Goal: Information Seeking & Learning: Learn about a topic

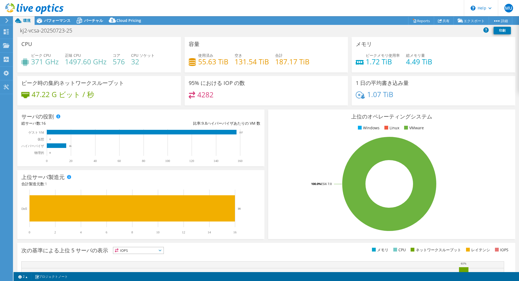
select select "[GEOGRAPHIC_DATA]"
select select "JPY"
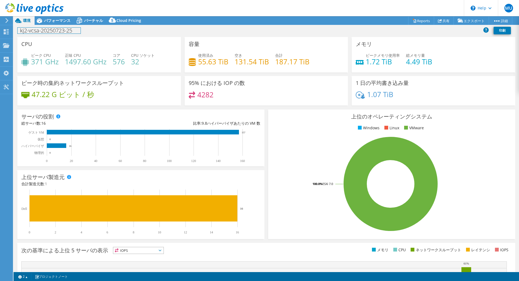
click at [56, 25] on div "kj2-vcsa-20250723-25 印刷" at bounding box center [266, 31] width 505 height 12
click at [56, 22] on span "パフォーマンス" at bounding box center [57, 20] width 26 height 5
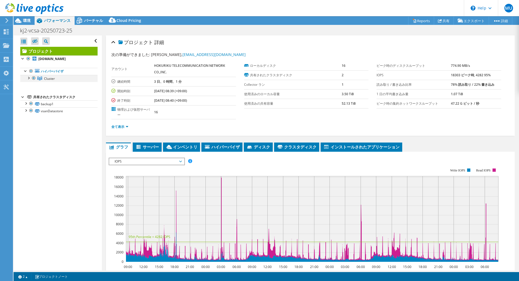
click at [29, 80] on div at bounding box center [28, 77] width 5 height 5
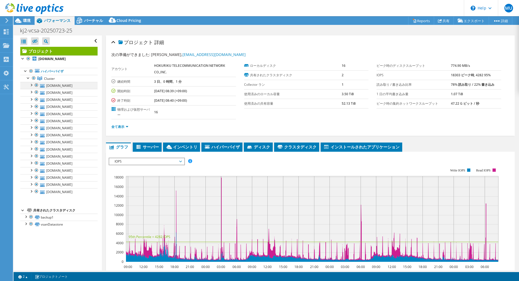
click at [32, 87] on div at bounding box center [30, 84] width 5 height 5
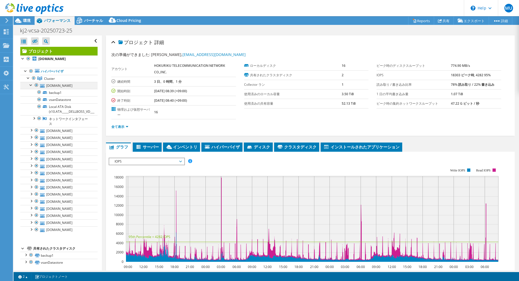
click at [29, 87] on div at bounding box center [30, 84] width 5 height 5
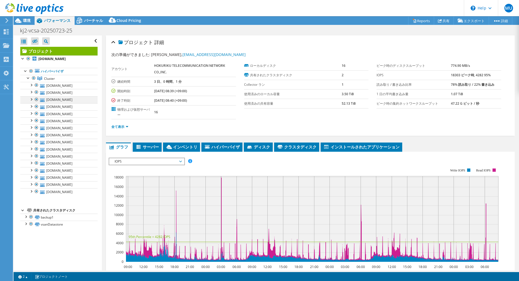
click at [30, 102] on div at bounding box center [30, 98] width 5 height 5
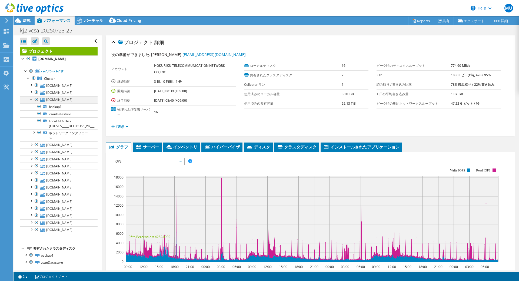
click at [30, 102] on div at bounding box center [30, 98] width 5 height 5
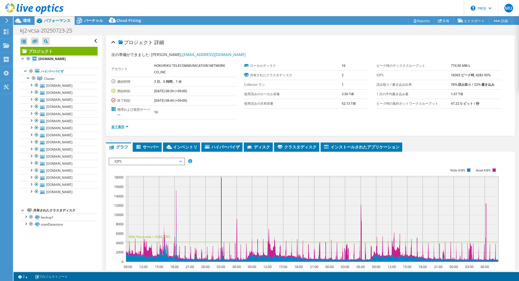
click at [122, 127] on link "全て表示" at bounding box center [119, 126] width 17 height 5
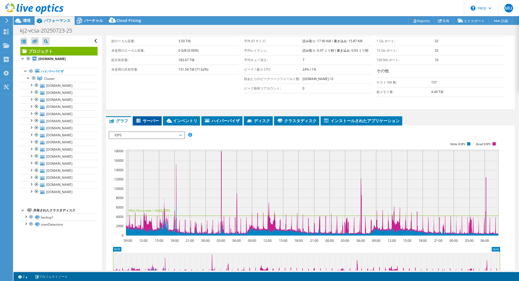
click at [151, 119] on span "サーバー" at bounding box center [147, 120] width 24 height 5
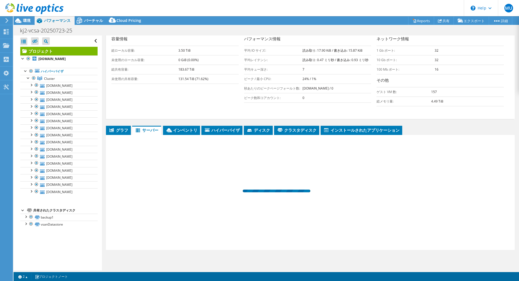
scroll to position [99, 0]
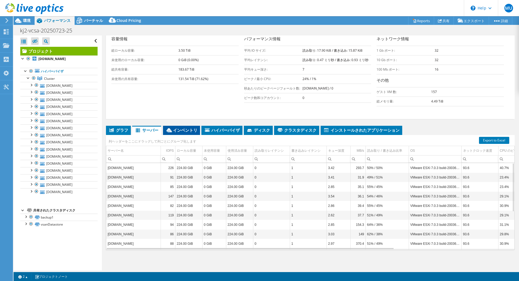
click at [184, 129] on span "インベントリ" at bounding box center [182, 129] width 32 height 5
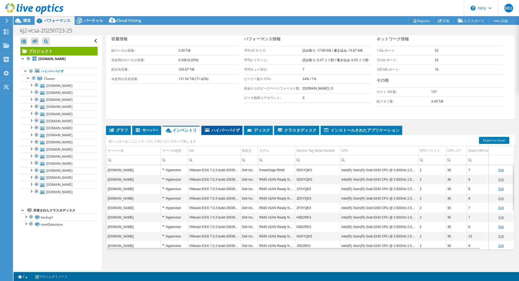
click at [215, 130] on span "ハイパーバイザ" at bounding box center [222, 129] width 36 height 5
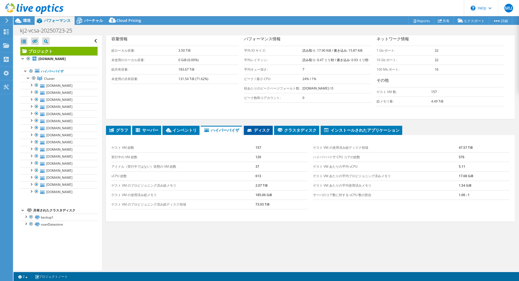
click at [258, 130] on span "ディスク" at bounding box center [258, 129] width 24 height 5
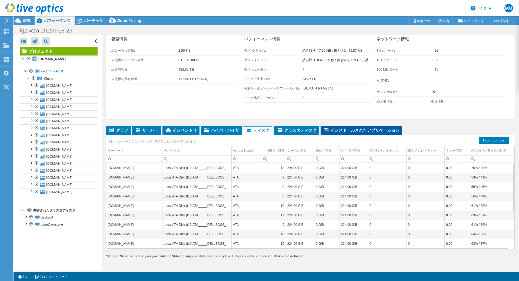
click at [344, 132] on span "インストールされたアプリケーション" at bounding box center [361, 129] width 76 height 5
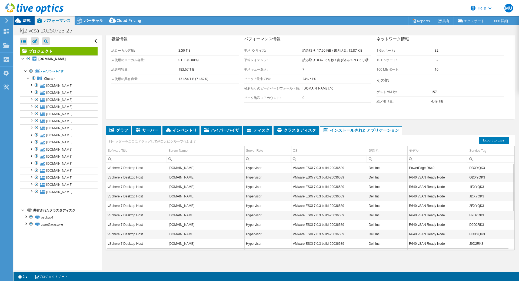
click at [24, 22] on span "環境" at bounding box center [27, 20] width 8 height 5
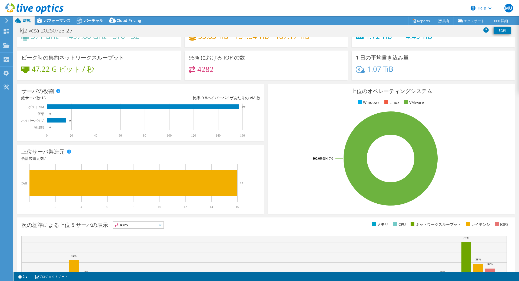
scroll to position [0, 0]
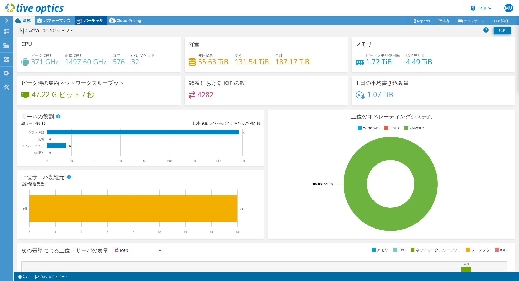
click at [93, 19] on span "バーチャル" at bounding box center [93, 20] width 19 height 5
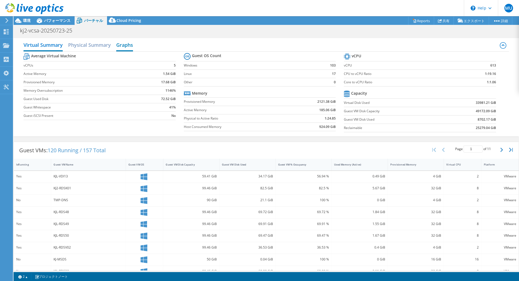
click at [122, 46] on h2 "Graphs" at bounding box center [124, 45] width 17 height 12
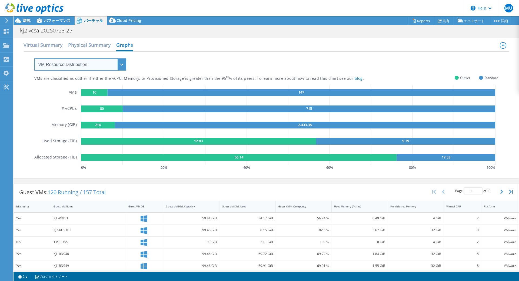
click at [110, 66] on select "VM Resource Distribution Provisioning Contrast Over Provisioning" at bounding box center [80, 64] width 92 height 12
click at [34, 58] on select "VM Resource Distribution Provisioning Contrast Over Provisioning" at bounding box center [80, 64] width 92 height 12
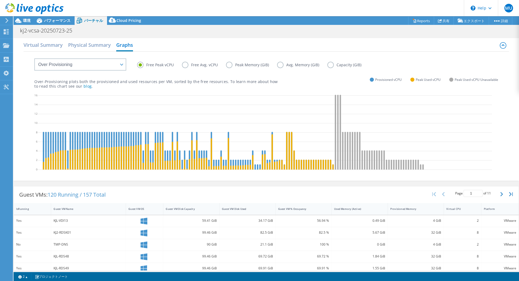
click at [208, 67] on label "Free Avg. vCPU" at bounding box center [204, 65] width 44 height 6
click at [0, 0] on input "Free Avg. vCPU" at bounding box center [0, 0] width 0 height 0
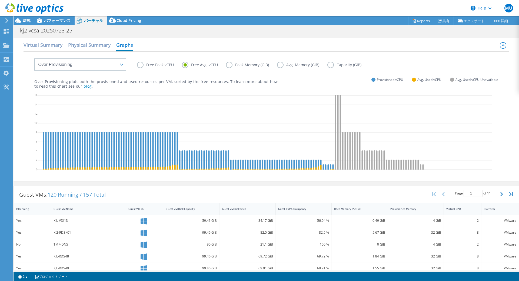
click at [241, 62] on label "Peak Memory (GiB)" at bounding box center [251, 65] width 51 height 6
click at [0, 0] on input "Peak Memory (GiB)" at bounding box center [0, 0] width 0 height 0
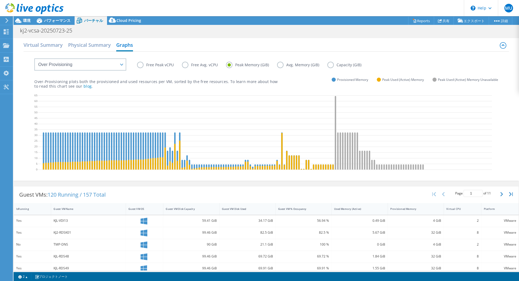
click at [188, 63] on label "Free Avg. vCPU" at bounding box center [204, 65] width 44 height 6
click at [0, 0] on input "Free Avg. vCPU" at bounding box center [0, 0] width 0 height 0
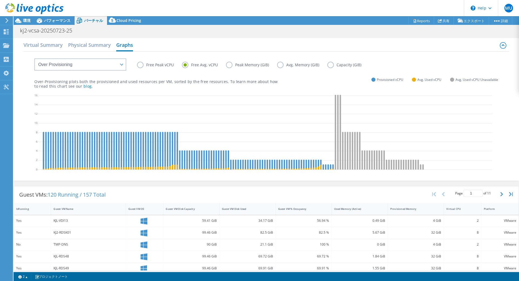
click at [135, 63] on div "Free Peak vCPU Free Avg. vCPU Peak Memory (GiB) Avg. Memory (GiB) Capacity (GiB)" at bounding box center [266, 61] width 464 height 18
click at [139, 64] on label "Free Peak vCPU" at bounding box center [159, 65] width 45 height 6
click at [0, 0] on input "Free Peak vCPU" at bounding box center [0, 0] width 0 height 0
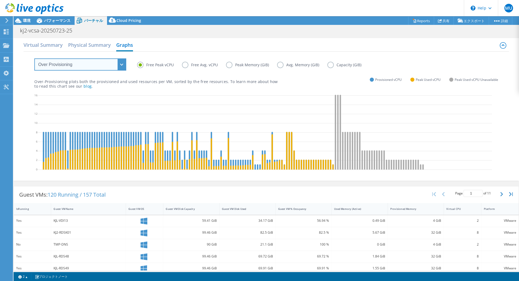
click at [122, 65] on select "VM Resource Distribution Provisioning Contrast Over Provisioning" at bounding box center [80, 64] width 92 height 12
click at [34, 58] on select "VM Resource Distribution Provisioning Contrast Over Provisioning" at bounding box center [80, 64] width 92 height 12
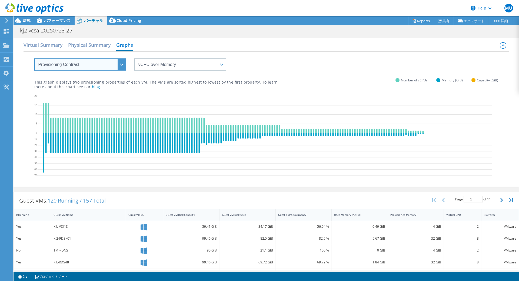
click at [110, 65] on select "VM Resource Distribution Provisioning Contrast Over Provisioning" at bounding box center [80, 64] width 92 height 12
click at [34, 58] on select "VM Resource Distribution Provisioning Contrast Over Provisioning" at bounding box center [80, 64] width 92 height 12
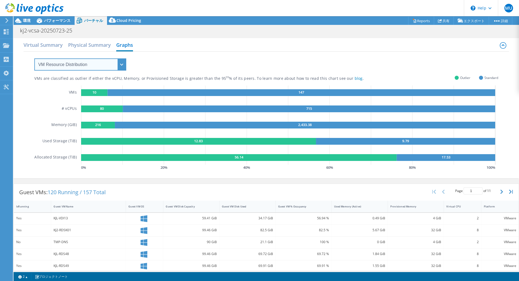
click at [103, 67] on select "VM Resource Distribution Provisioning Contrast Over Provisioning" at bounding box center [80, 64] width 92 height 12
select select "Over Provisioning"
click at [34, 58] on select "VM Resource Distribution Provisioning Contrast Over Provisioning" at bounding box center [80, 64] width 92 height 12
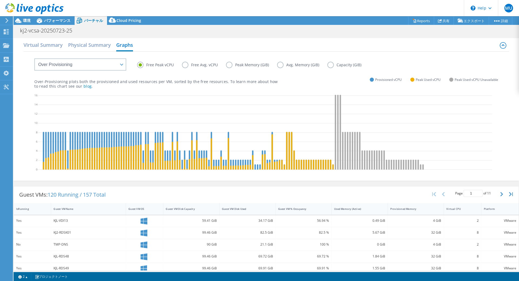
click at [188, 66] on label "Free Avg. vCPU" at bounding box center [204, 65] width 44 height 6
click at [0, 0] on input "Free Avg. vCPU" at bounding box center [0, 0] width 0 height 0
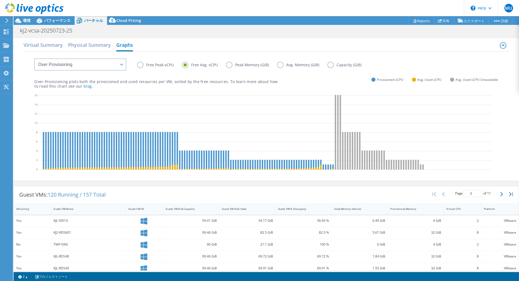
drag, startPoint x: 9, startPoint y: 218, endPoint x: 21, endPoint y: 211, distance: 13.8
click at [232, 66] on label "Peak Memory (GiB)" at bounding box center [251, 65] width 51 height 6
click at [0, 0] on input "Peak Memory (GiB)" at bounding box center [0, 0] width 0 height 0
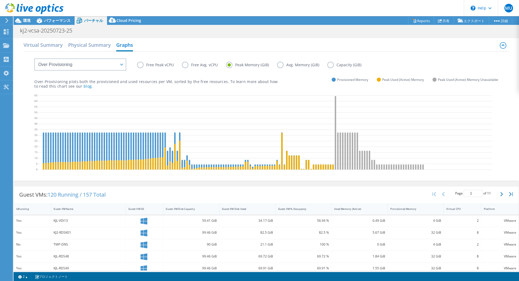
click at [281, 65] on label "Avg. Memory (GiB)" at bounding box center [302, 65] width 50 height 6
click at [0, 0] on input "Avg. Memory (GiB)" at bounding box center [0, 0] width 0 height 0
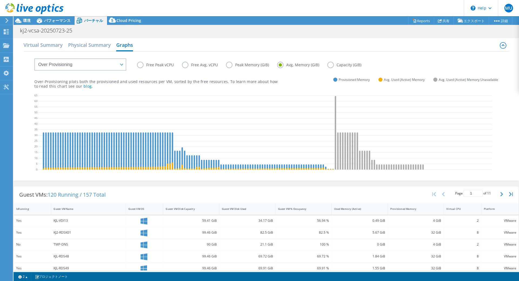
click at [242, 65] on label "Peak Memory (GiB)" at bounding box center [251, 65] width 51 height 6
click at [0, 0] on input "Peak Memory (GiB)" at bounding box center [0, 0] width 0 height 0
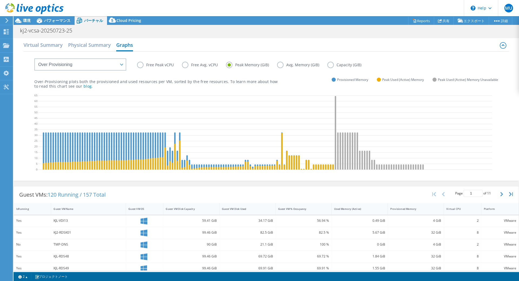
click at [328, 65] on label "Capacity (GiB)" at bounding box center [348, 65] width 42 height 6
click at [0, 0] on input "Capacity (GiB)" at bounding box center [0, 0] width 0 height 0
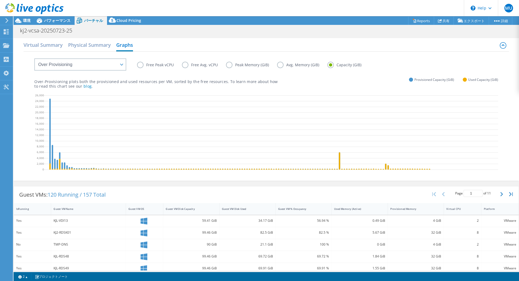
click at [302, 65] on label "Avg. Memory (GiB)" at bounding box center [302, 65] width 50 height 6
click at [0, 0] on input "Avg. Memory (GiB)" at bounding box center [0, 0] width 0 height 0
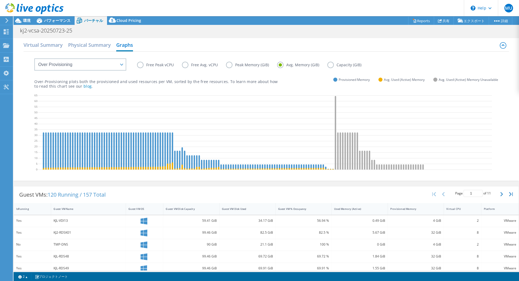
click at [264, 65] on label "Peak Memory (GiB)" at bounding box center [251, 65] width 51 height 6
click at [0, 0] on input "Peak Memory (GiB)" at bounding box center [0, 0] width 0 height 0
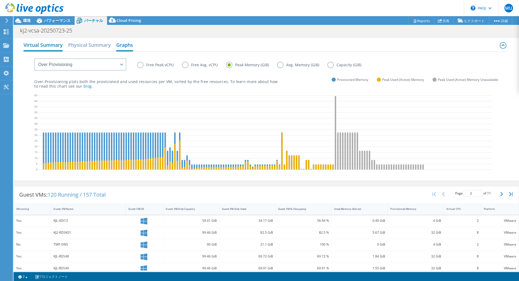
click at [32, 44] on h2 "Virtual Summary" at bounding box center [43, 45] width 39 height 12
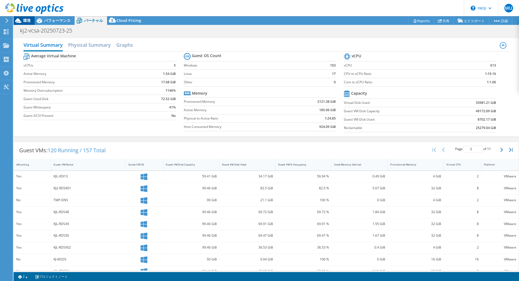
click at [25, 21] on span "環境" at bounding box center [27, 20] width 8 height 5
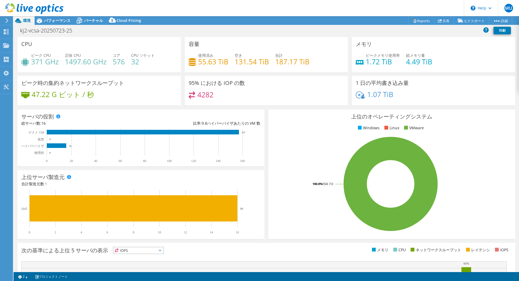
click at [467, 157] on rect at bounding box center [390, 183] width 237 height 95
click at [96, 17] on div "バーチャル" at bounding box center [91, 20] width 32 height 9
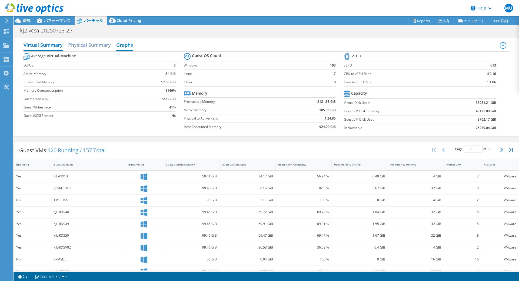
click at [126, 46] on h2 "Graphs" at bounding box center [124, 45] width 17 height 12
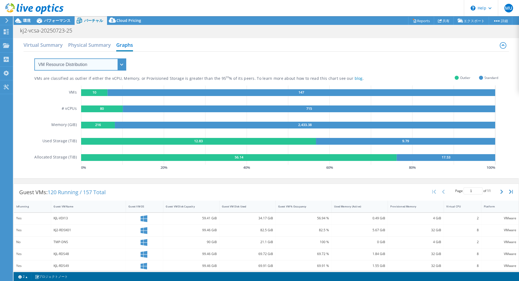
click at [77, 64] on select "VM Resource Distribution Provisioning Contrast Over Provisioning" at bounding box center [80, 64] width 92 height 12
select select "Over Provisioning"
click at [34, 58] on select "VM Resource Distribution Provisioning Contrast Over Provisioning" at bounding box center [80, 64] width 92 height 12
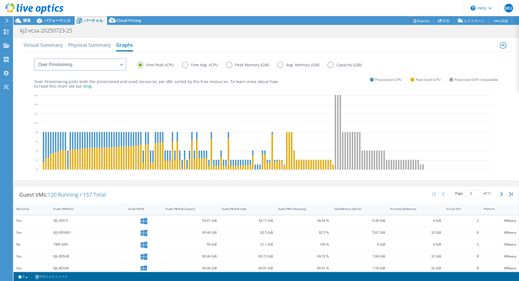
click at [239, 66] on label "Peak Memory (GiB)" at bounding box center [251, 65] width 51 height 6
click at [0, 0] on input "Peak Memory (GiB)" at bounding box center [0, 0] width 0 height 0
